Goal: Find specific page/section: Find specific page/section

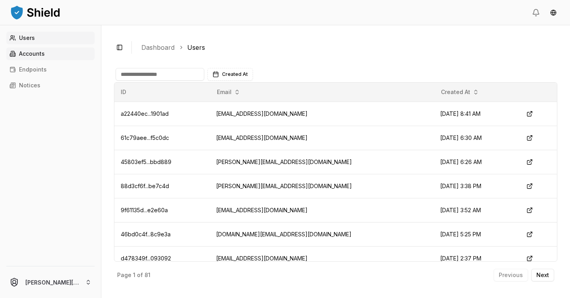
click at [28, 51] on p "Accounts" at bounding box center [32, 54] width 26 height 6
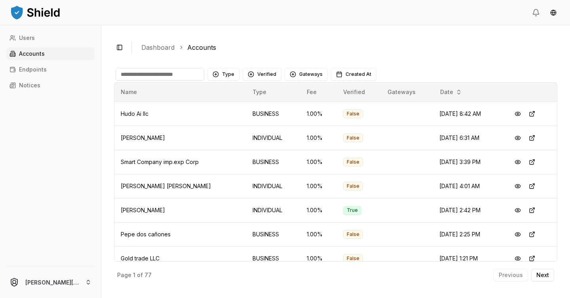
click at [156, 68] on input at bounding box center [160, 74] width 89 height 13
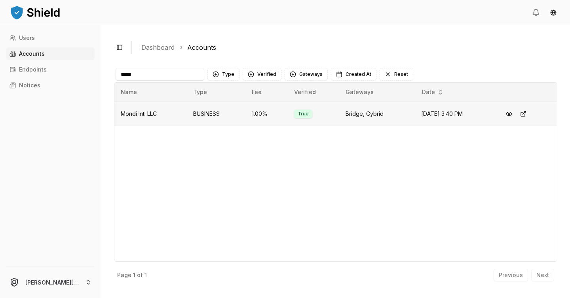
type input "*****"
click at [172, 113] on td "Mondi Intl LLC" at bounding box center [150, 114] width 72 height 24
click at [514, 114] on button at bounding box center [509, 114] width 14 height 14
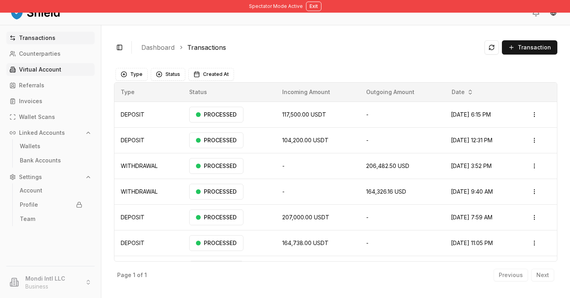
click at [65, 70] on link "Virtual Account" at bounding box center [50, 69] width 88 height 13
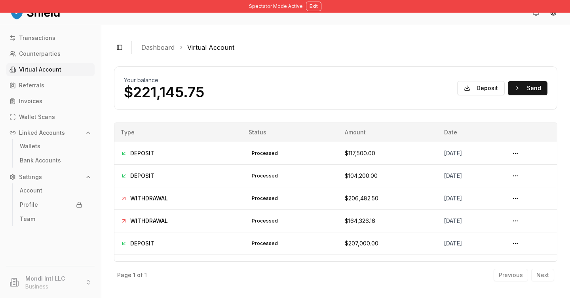
click at [57, 71] on p "Virtual Account" at bounding box center [40, 70] width 42 height 6
click at [197, 84] on p "$221,145.75" at bounding box center [164, 92] width 80 height 16
